Goal: Task Accomplishment & Management: Complete application form

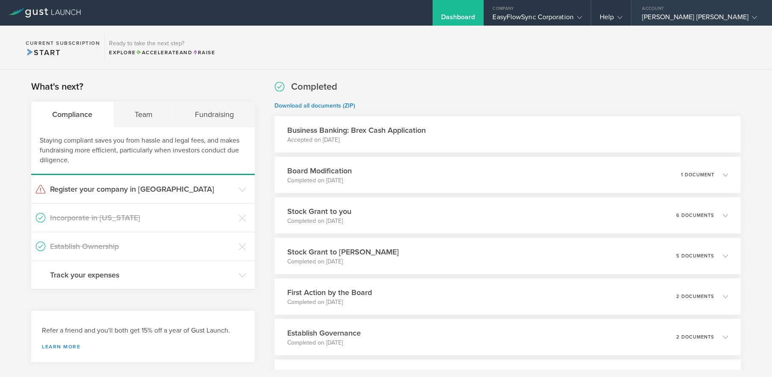
click at [734, 16] on div "[PERSON_NAME] [PERSON_NAME]" at bounding box center [699, 19] width 115 height 13
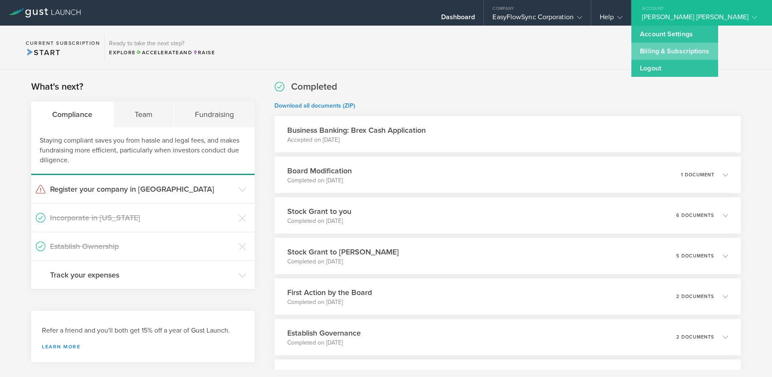
click at [717, 50] on link "Billing & Subscriptions" at bounding box center [674, 51] width 86 height 17
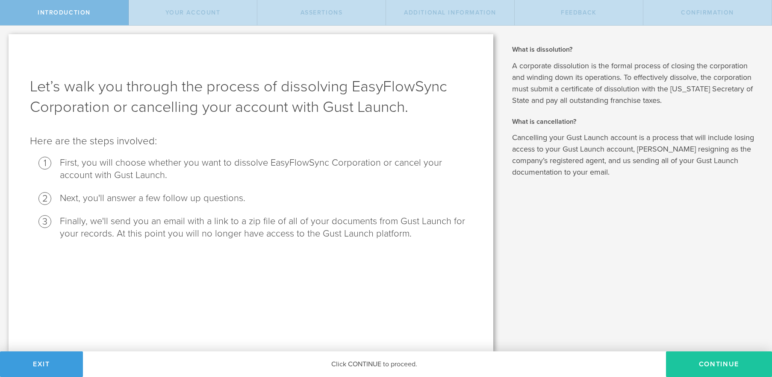
click at [714, 360] on button "Continue" at bounding box center [719, 365] width 106 height 26
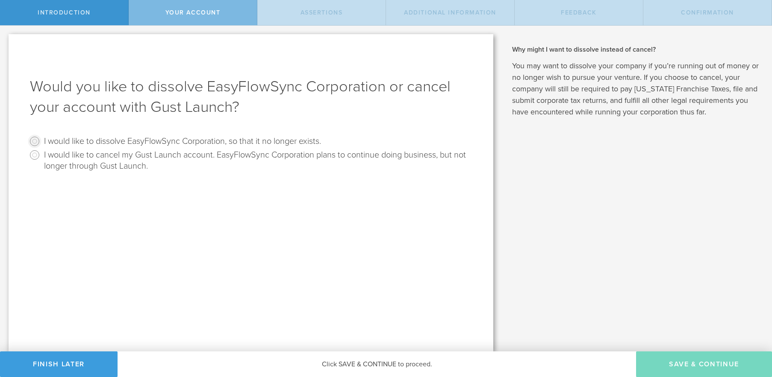
click at [37, 143] on input "I would like to dissolve EasyFlowSync Corporation, so that it no longer exists." at bounding box center [35, 142] width 14 height 14
radio input "true"
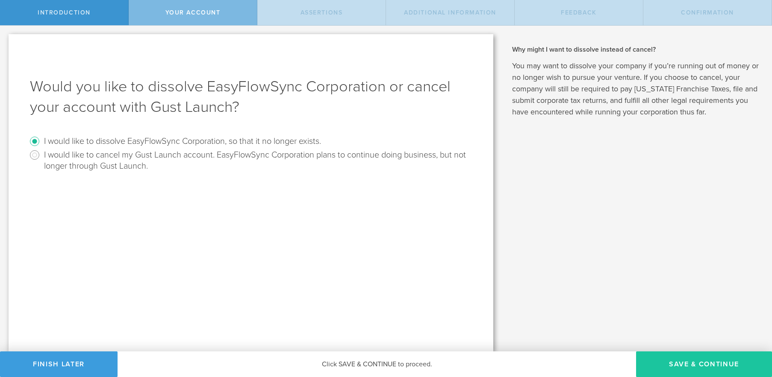
click at [706, 361] on button "Save & Continue" at bounding box center [704, 365] width 136 height 26
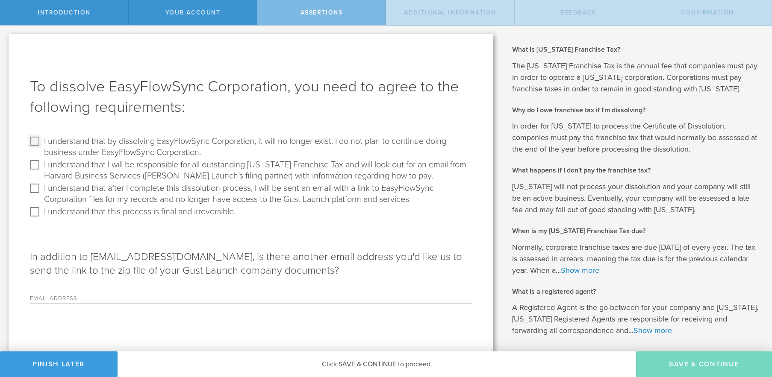
click at [31, 139] on input "I understand that by dissolving EasyFlowSync Corporation, it will no longer exi…" at bounding box center [35, 142] width 14 height 14
checkbox input "true"
click at [32, 160] on input "I understand that I will be responsible for all outstanding Delaware Franchise …" at bounding box center [35, 165] width 14 height 14
checkbox input "true"
click at [34, 190] on input "I understand that after I complete this dissolution process, I will be sent an …" at bounding box center [35, 189] width 14 height 14
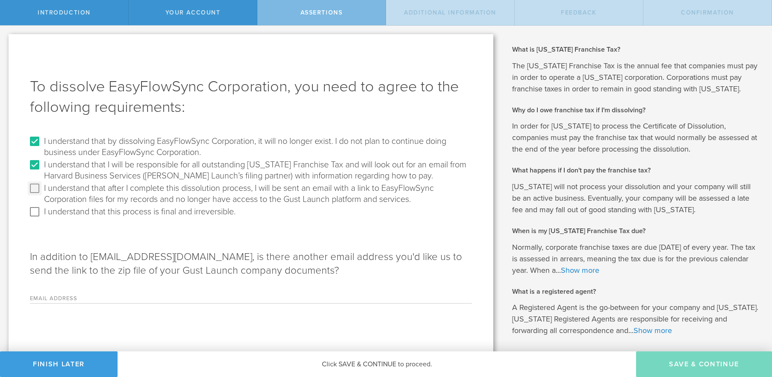
checkbox input "true"
click at [34, 211] on input "I understand that this process is final and irreversible." at bounding box center [35, 212] width 14 height 14
checkbox input "true"
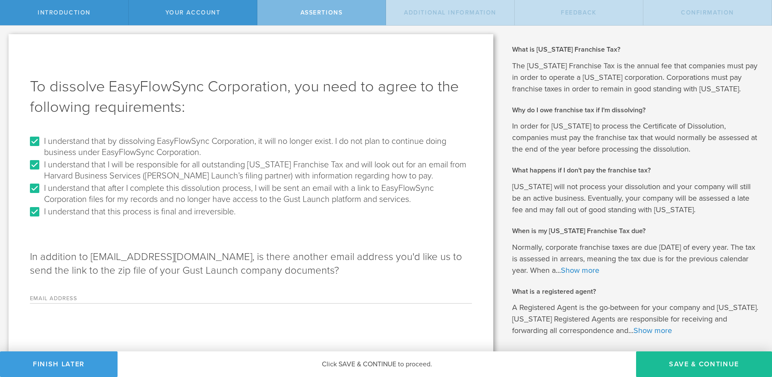
click at [78, 291] on div "Email Address Please enter a valid email address." at bounding box center [251, 295] width 442 height 18
click at [69, 298] on label "Email Address" at bounding box center [83, 299] width 107 height 7
click at [137, 298] on input "Email Address" at bounding box center [304, 297] width 335 height 13
click at [154, 317] on div "To dissolve EasyFlowSync Corporation, you need to agree to the following requir…" at bounding box center [251, 210] width 485 height 353
click at [261, 293] on input "Email Address" at bounding box center [304, 297] width 335 height 13
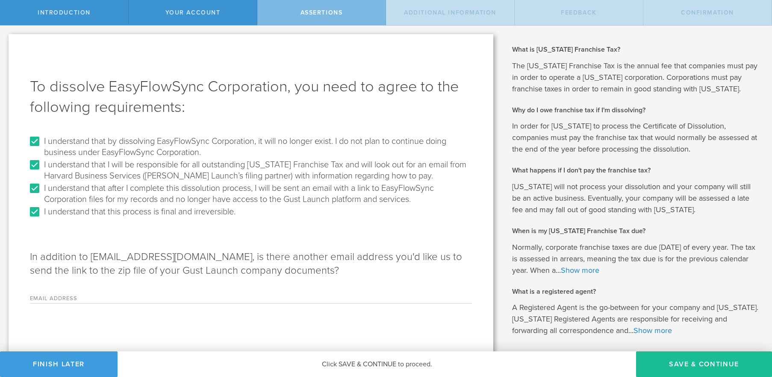
type input "s"
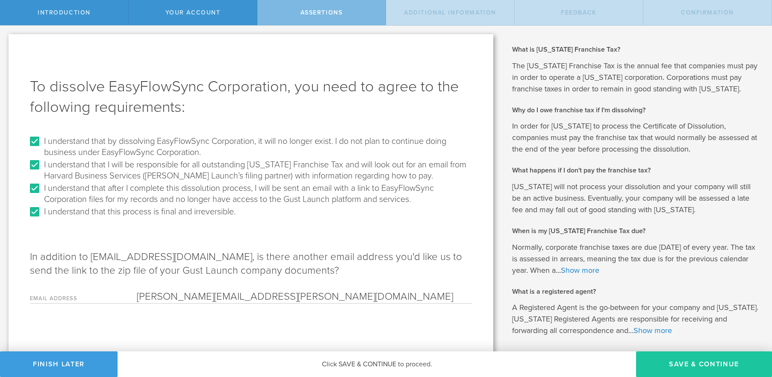
type input "stephen.t.novak@gmail.com"
click at [716, 363] on button "Save & Continue" at bounding box center [704, 365] width 136 height 26
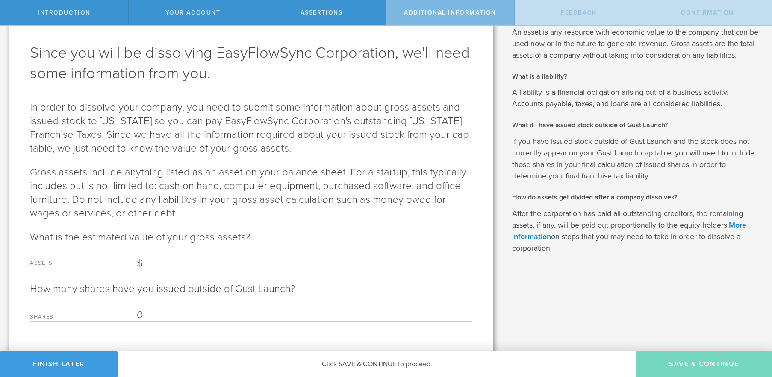
scroll to position [48, 0]
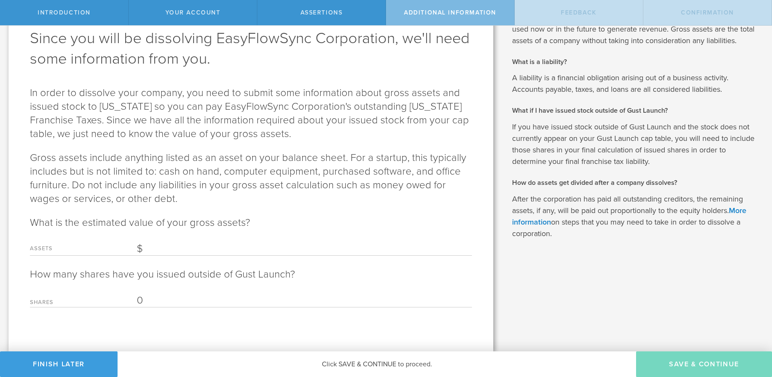
click at [182, 244] on input "Assets" at bounding box center [304, 249] width 335 height 13
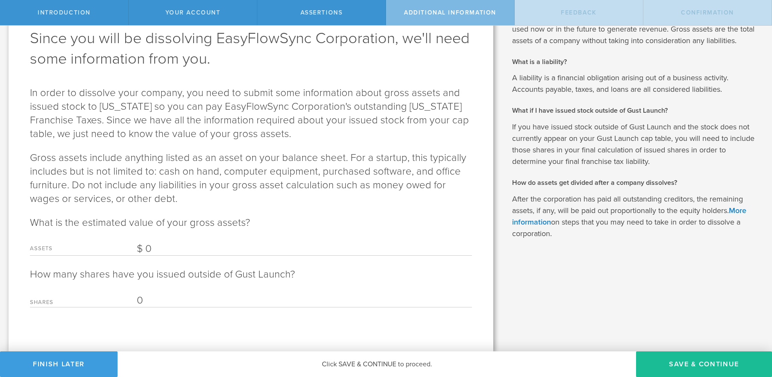
type input "0"
click at [191, 296] on input "0" at bounding box center [304, 300] width 335 height 13
click at [684, 360] on button "Save & Continue" at bounding box center [704, 365] width 136 height 26
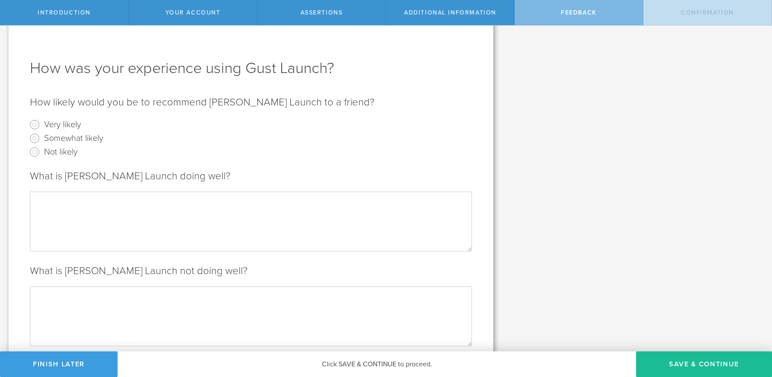
scroll to position [20, 0]
click at [38, 126] on input "Very likely" at bounding box center [35, 124] width 14 height 14
radio input "true"
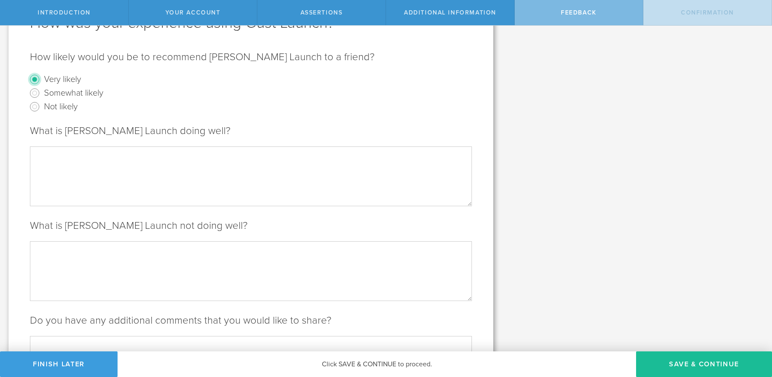
scroll to position [65, 0]
click at [240, 162] on textarea at bounding box center [251, 175] width 442 height 59
type textarea "E"
type textarea "Everything, I will use Gust again if I ever start another company."
click at [144, 264] on textarea at bounding box center [251, 270] width 442 height 59
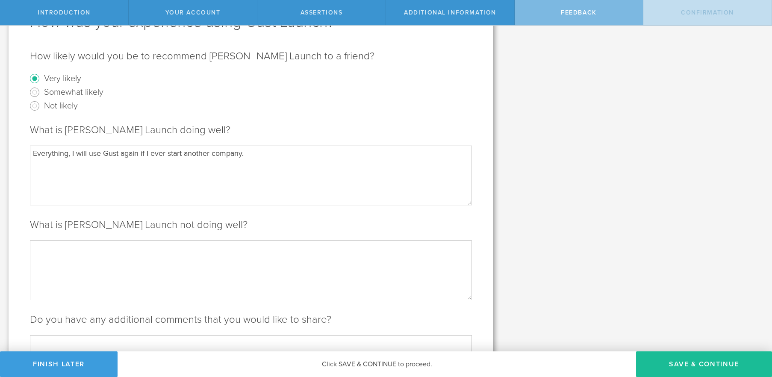
type textarea "N"
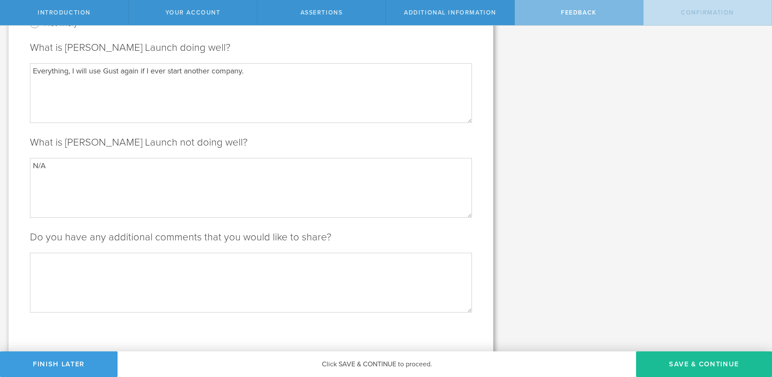
scroll to position [153, 0]
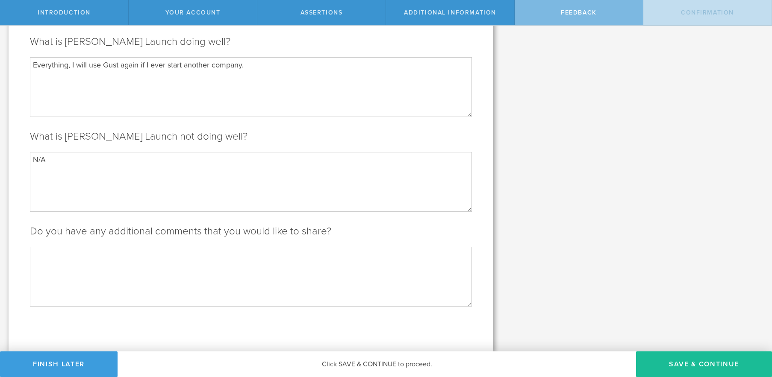
type textarea "N/A"
click at [373, 265] on textarea at bounding box center [251, 276] width 442 height 59
type textarea "N"
type textarea "N/A"
click at [700, 369] on button "Save & Continue" at bounding box center [704, 365] width 136 height 26
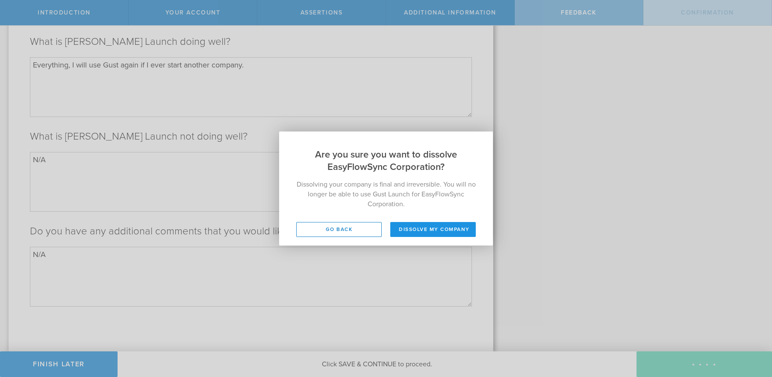
click at [447, 229] on button "Dissolve my company" at bounding box center [432, 229] width 85 height 15
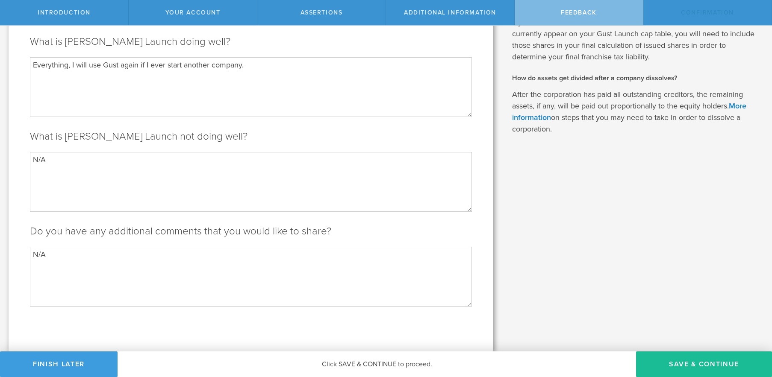
scroll to position [0, 0]
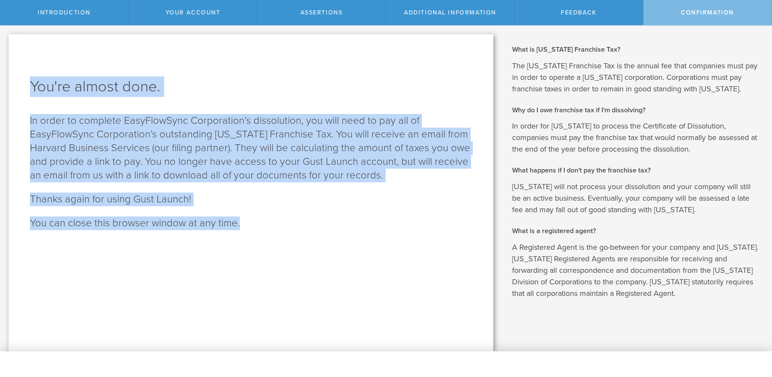
drag, startPoint x: 32, startPoint y: 82, endPoint x: 252, endPoint y: 219, distance: 258.8
click at [252, 219] on div "You're almost done. In order to complete EasyFlowSync Corporation’s dissolution…" at bounding box center [251, 192] width 485 height 317
click at [134, 285] on div "You're almost done. In order to complete EasyFlowSync Corporation’s dissolution…" at bounding box center [251, 192] width 485 height 317
